Goal: Information Seeking & Learning: Check status

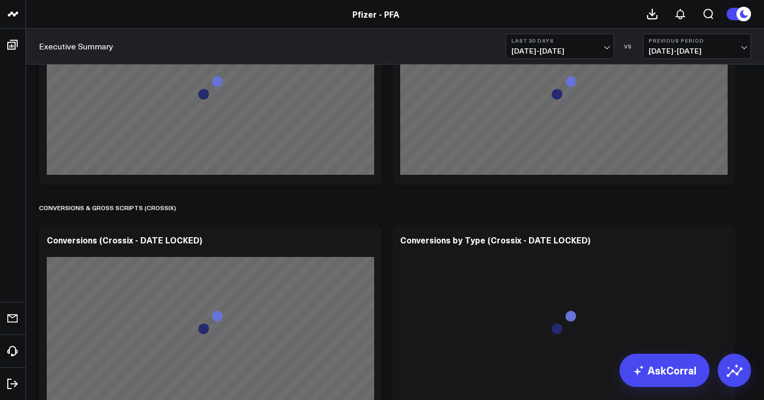
scroll to position [2325, 0]
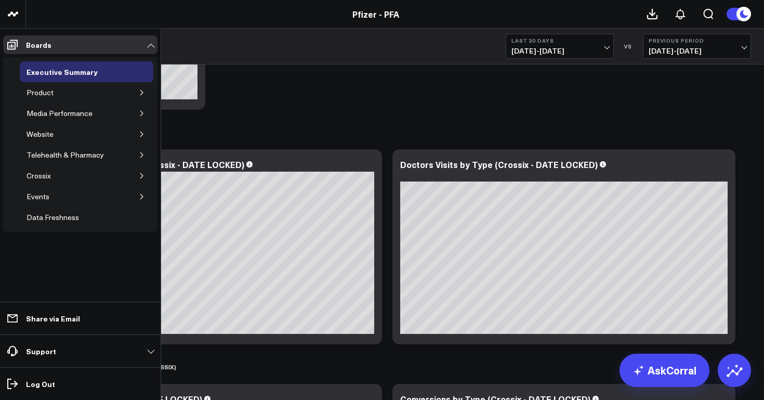
click at [140, 94] on icon "button" at bounding box center [142, 92] width 6 height 6
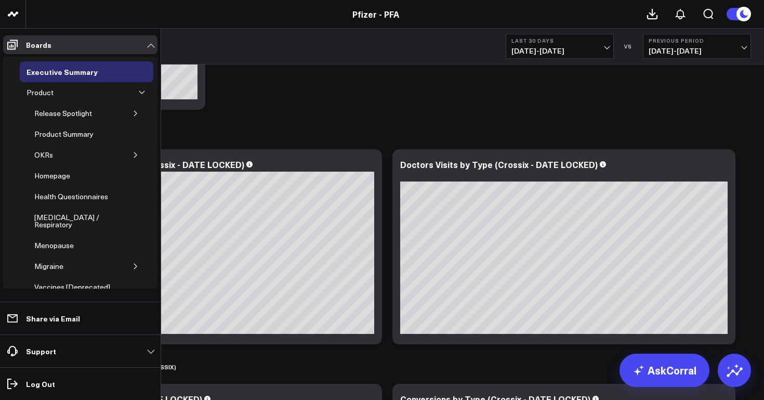
click at [133, 113] on icon "button" at bounding box center [136, 113] width 6 height 6
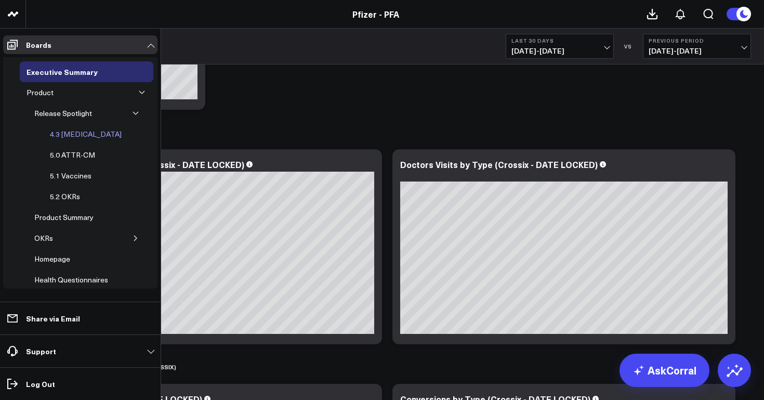
click at [90, 132] on div "4.3 [MEDICAL_DATA]" at bounding box center [85, 134] width 77 height 12
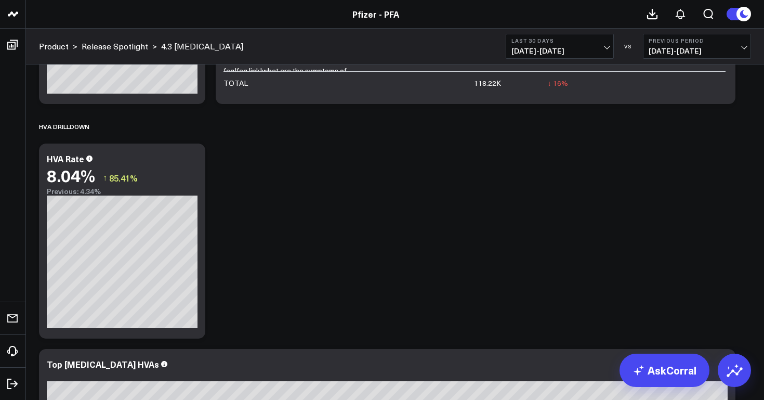
scroll to position [1844, 0]
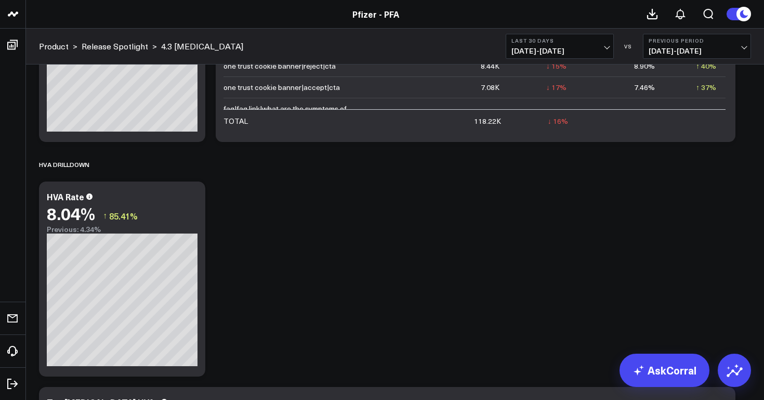
click at [605, 54] on span "[DATE] - [DATE]" at bounding box center [560, 51] width 97 height 8
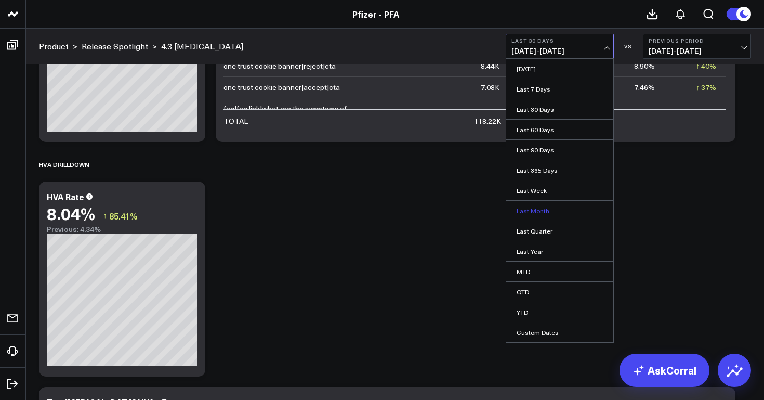
click at [550, 206] on link "Last Month" at bounding box center [559, 211] width 107 height 20
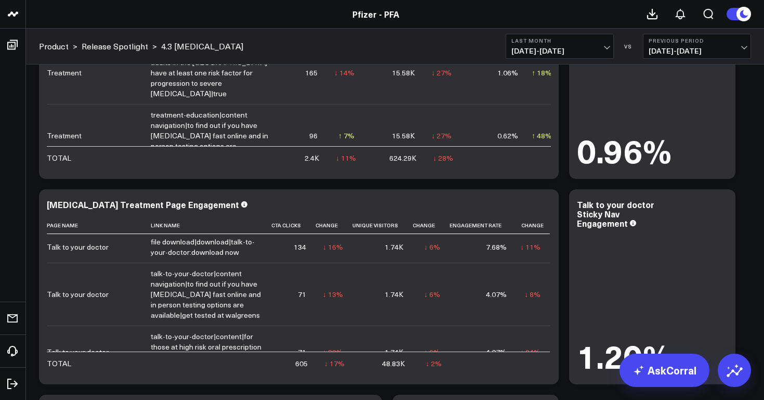
scroll to position [2, 0]
